Goal: Information Seeking & Learning: Find specific page/section

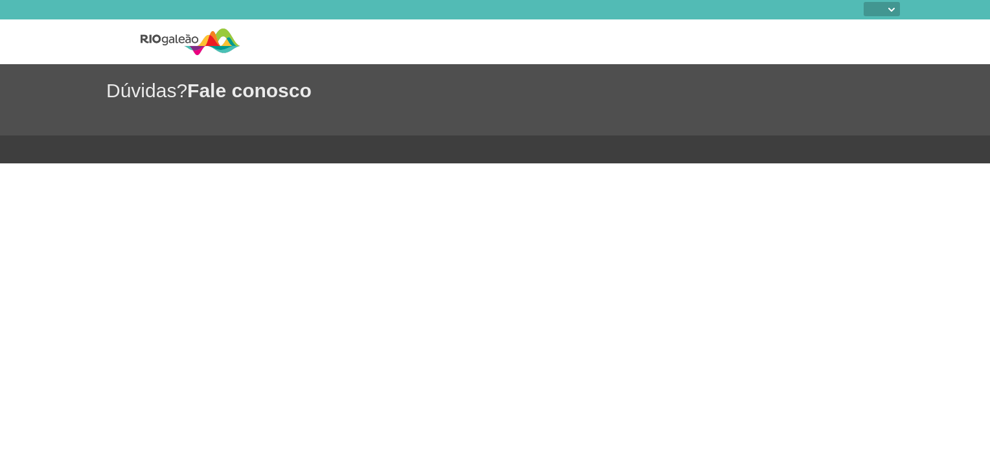
select select
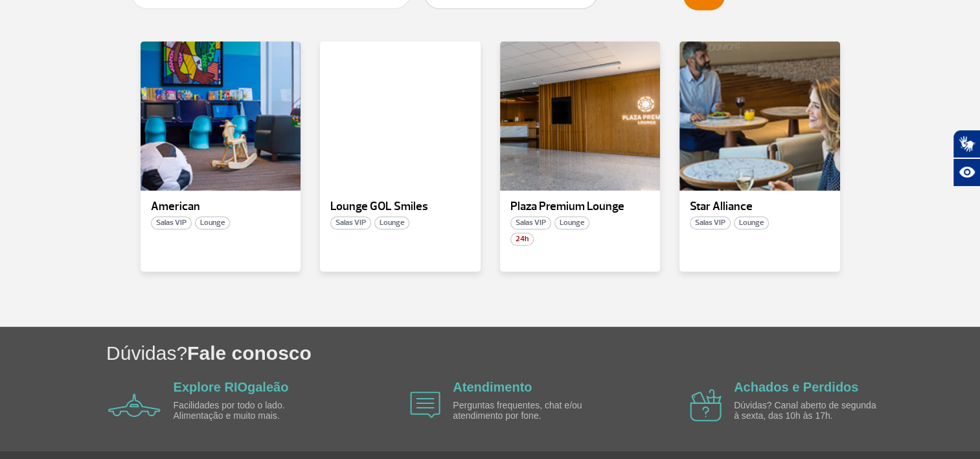
scroll to position [296, 0]
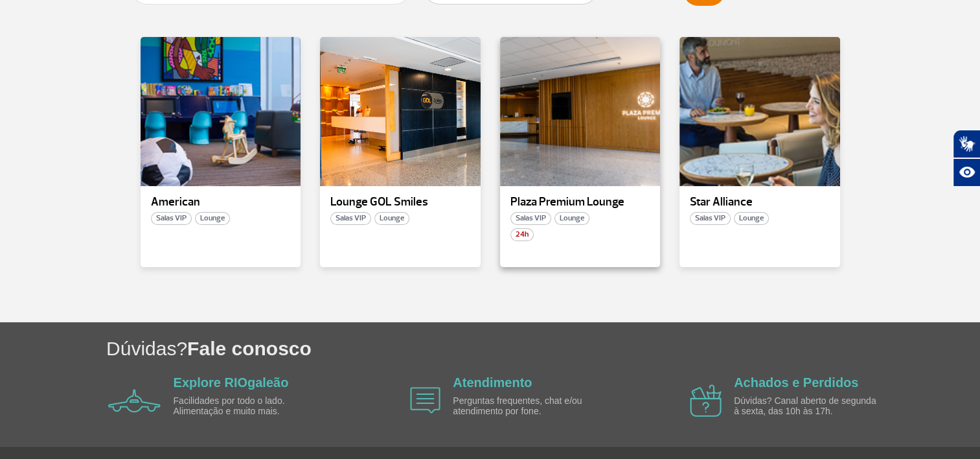
click at [614, 199] on p "Plaza Premium Lounge" at bounding box center [580, 202] width 140 height 13
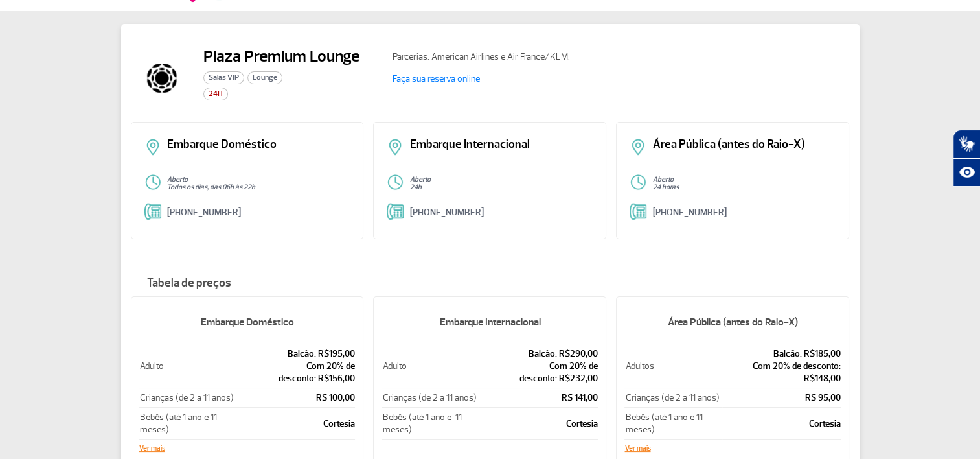
scroll to position [194, 0]
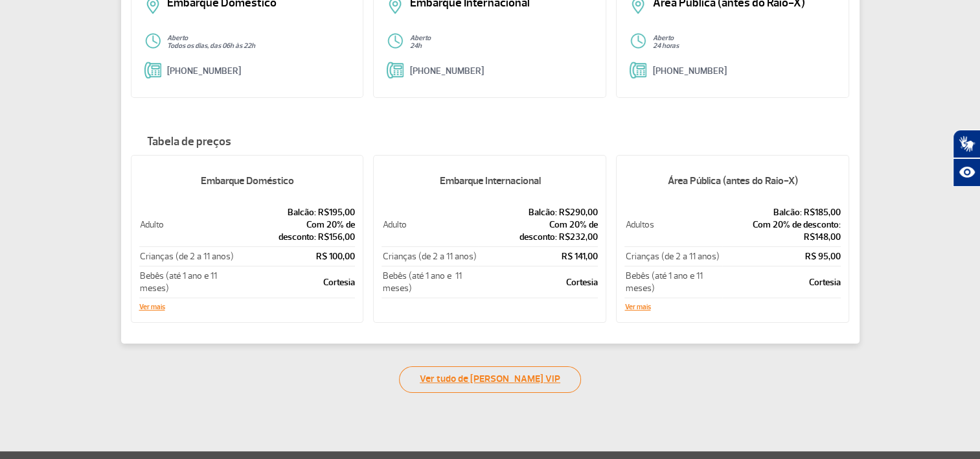
click at [505, 379] on link "Ver tudo de [PERSON_NAME] VIP" at bounding box center [490, 379] width 182 height 27
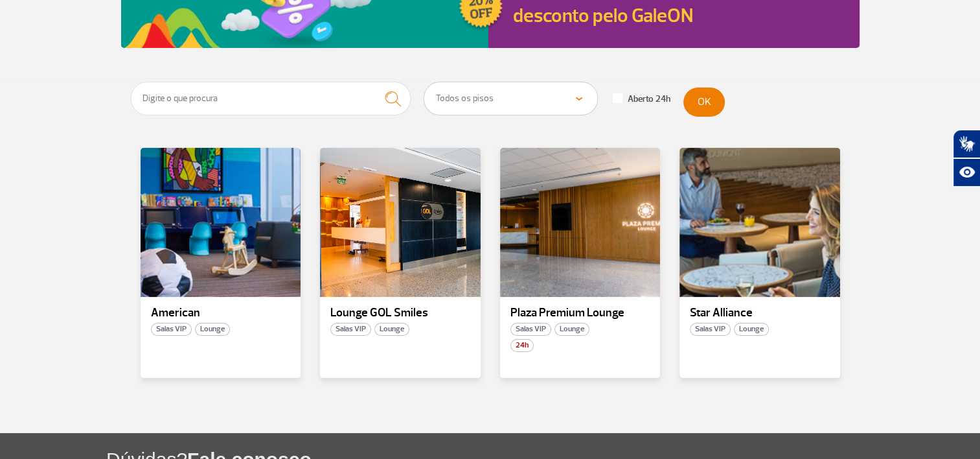
scroll to position [194, 0]
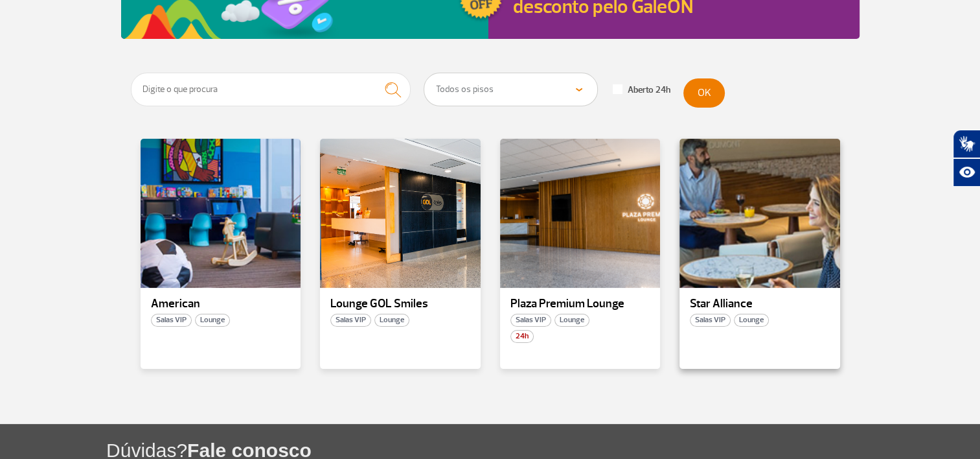
click at [718, 297] on p "Star Alliance" at bounding box center [760, 303] width 140 height 13
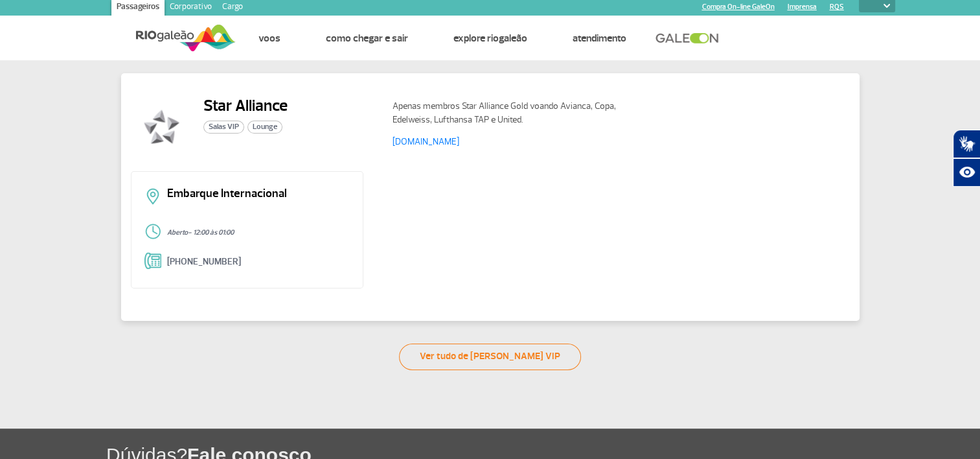
scroll to position [8, 0]
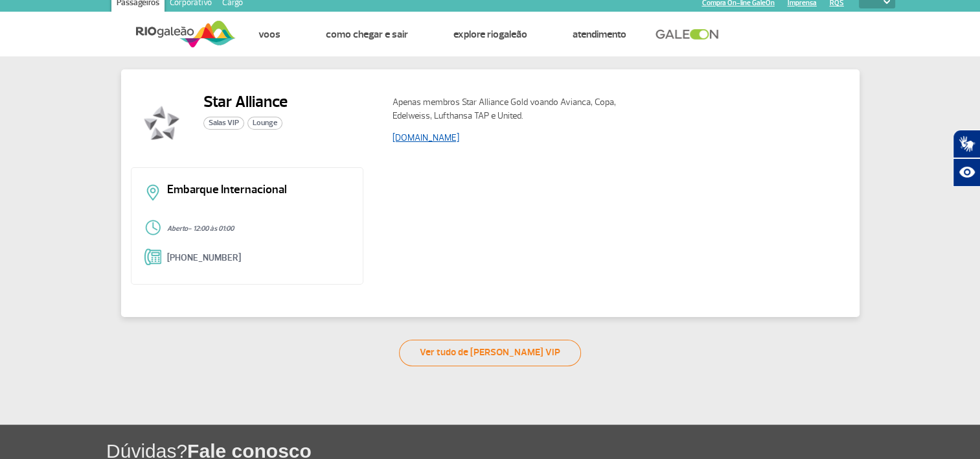
click at [429, 137] on link "[DOMAIN_NAME]" at bounding box center [425, 137] width 67 height 11
